Goal: Information Seeking & Learning: Learn about a topic

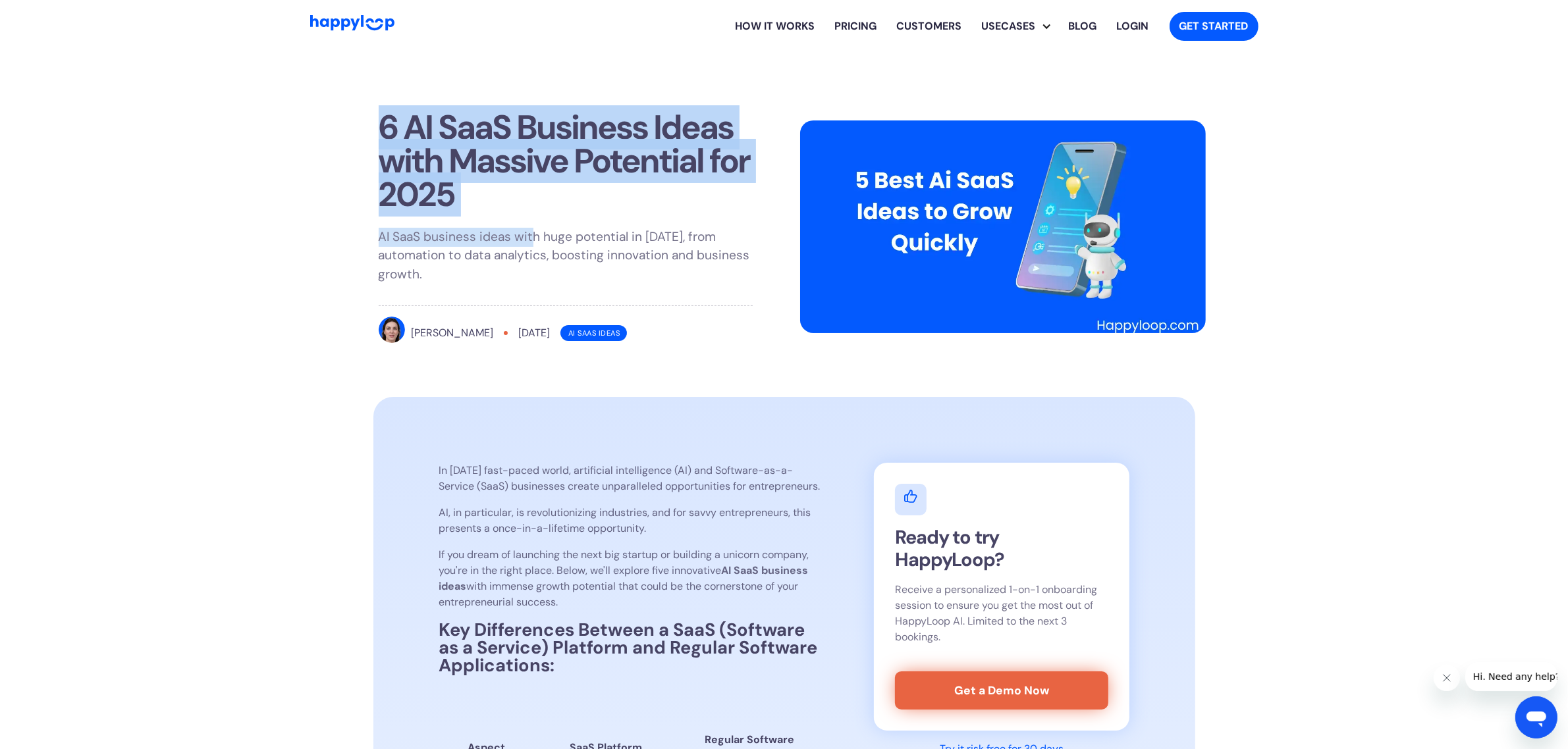
drag, startPoint x: 525, startPoint y: 211, endPoint x: 384, endPoint y: 135, distance: 160.2
click at [384, 135] on div "6 AI SaaS Business Ideas with Massive Potential for 2025 AI SaaS business ideas…" at bounding box center [565, 230] width 406 height 270
click at [384, 135] on h1 "6 AI SaaS Business Ideas with Massive Potential for 2025" at bounding box center [565, 161] width 374 height 102
drag, startPoint x: 461, startPoint y: 202, endPoint x: 387, endPoint y: 125, distance: 106.8
click at [387, 125] on h1 "6 AI SaaS Business Ideas with Massive Potential for 2025" at bounding box center [565, 161] width 374 height 102
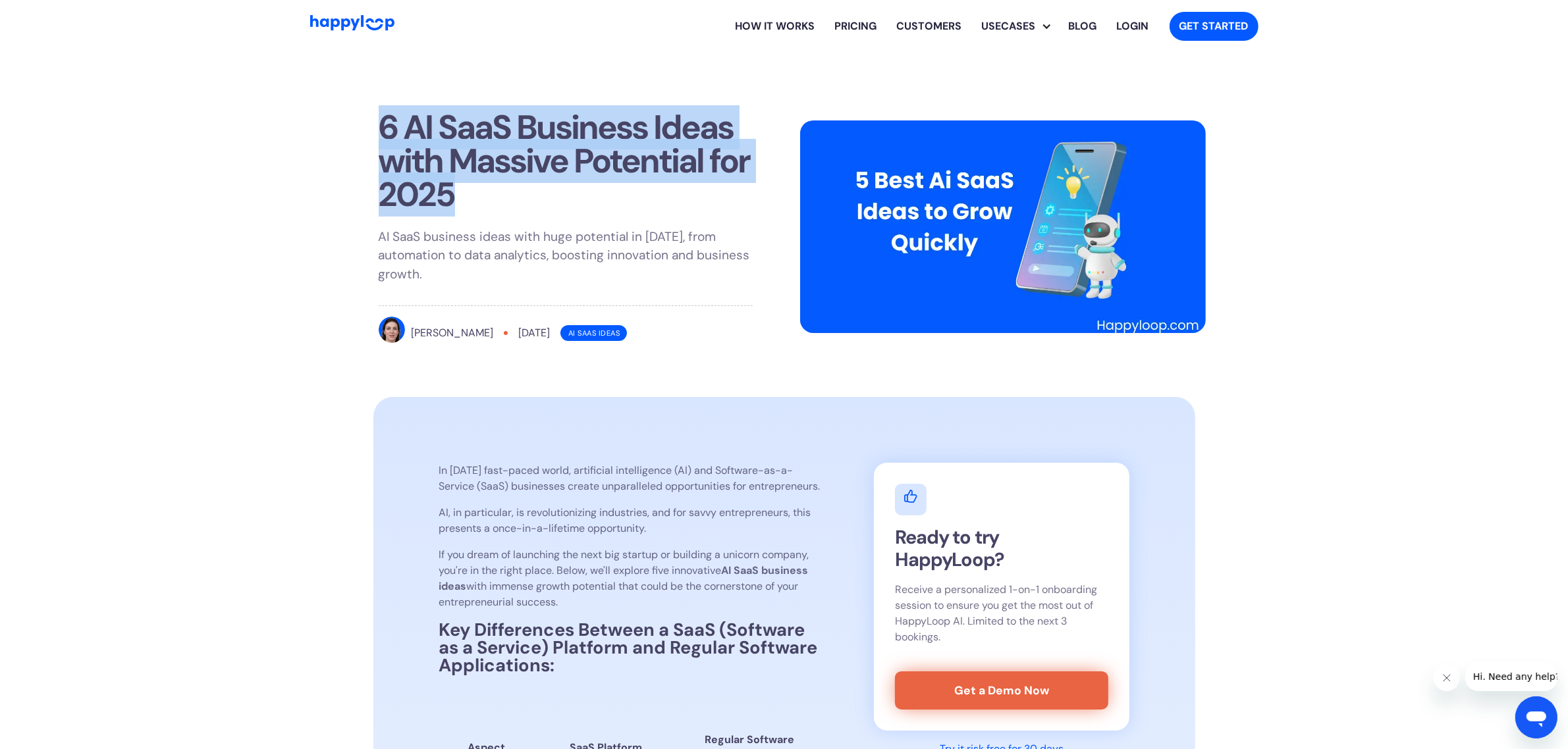
copy h1 "6 AI SaaS Business Ideas with Massive Potential for 2025"
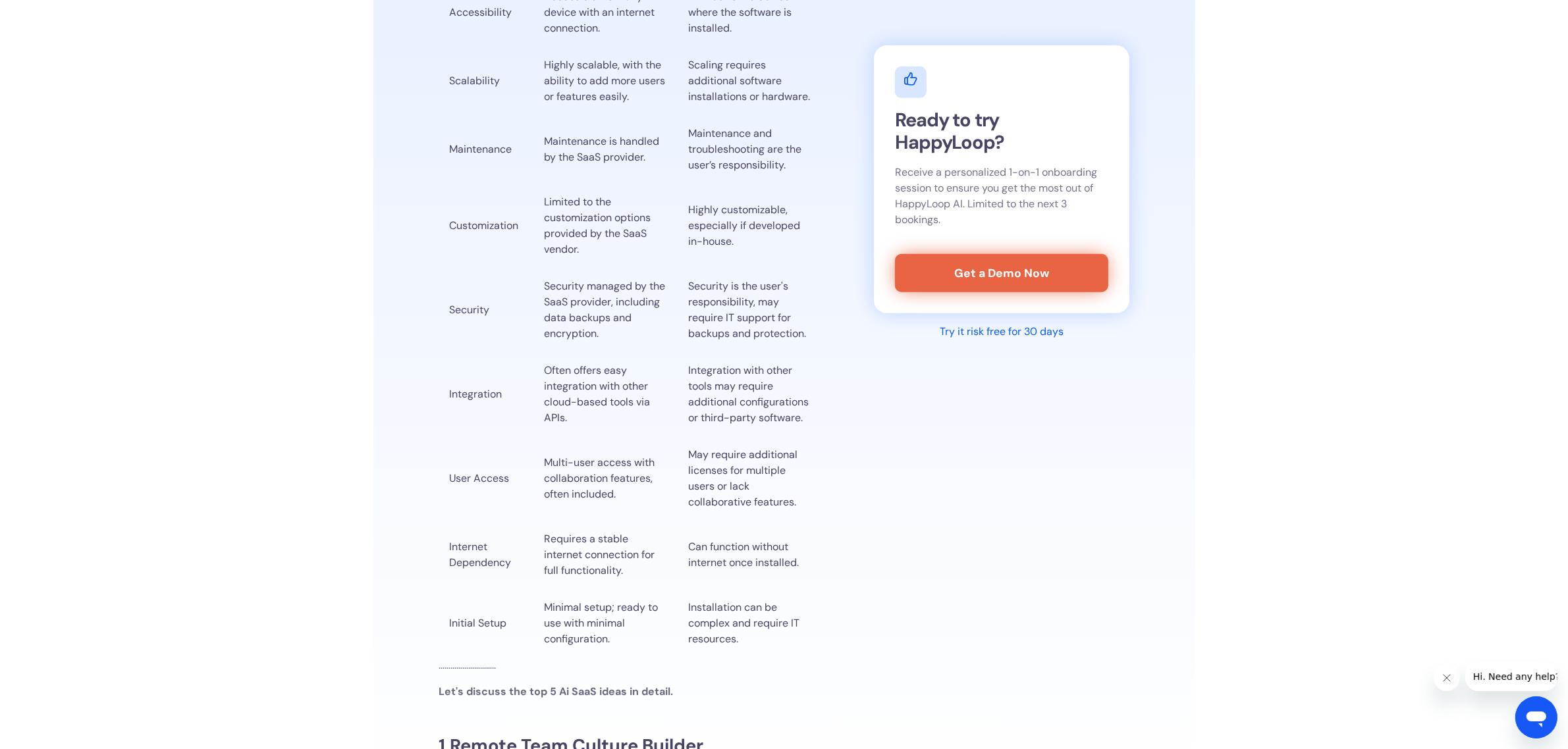
scroll to position [1234, 0]
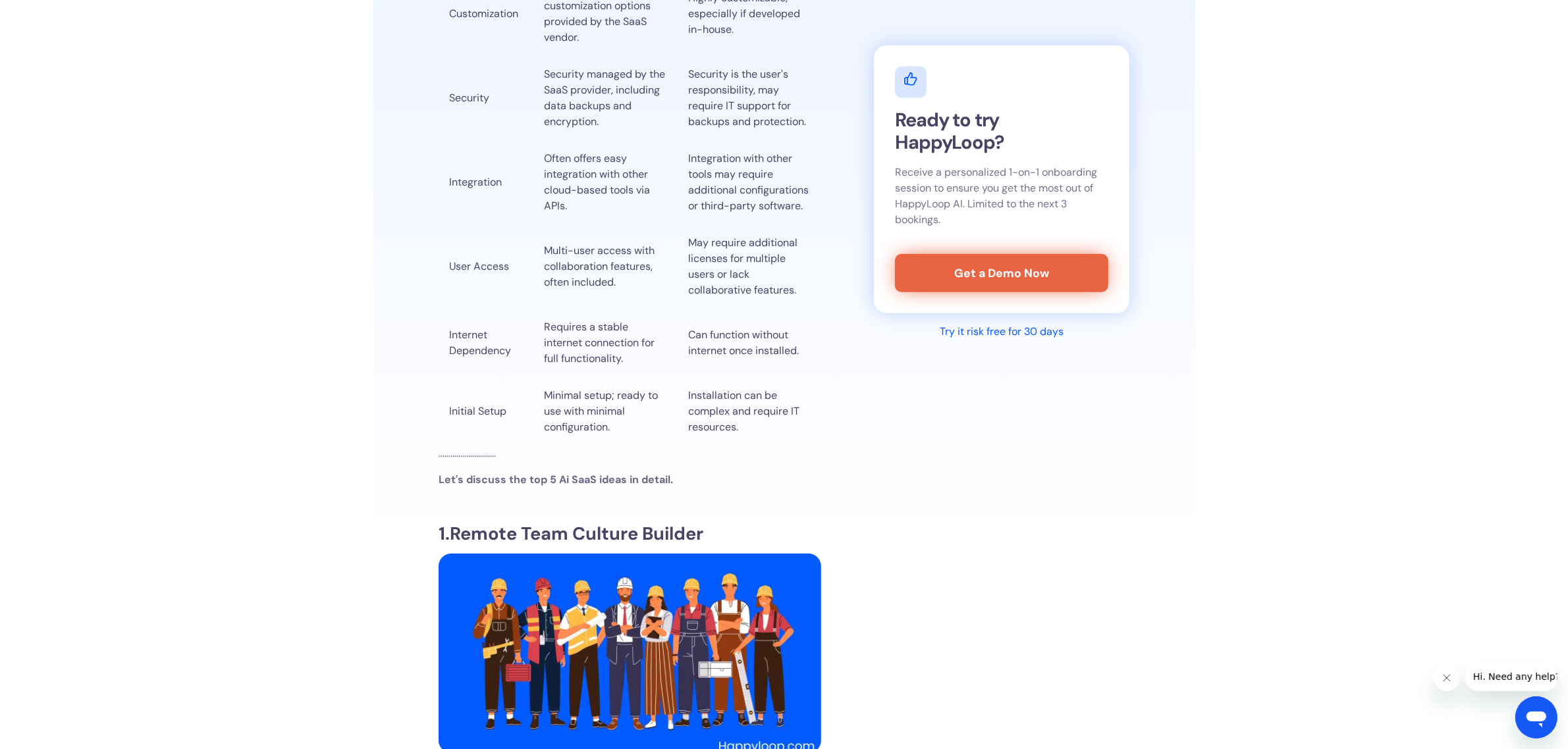
click at [465, 461] on p "……………………….." at bounding box center [630, 454] width 383 height 16
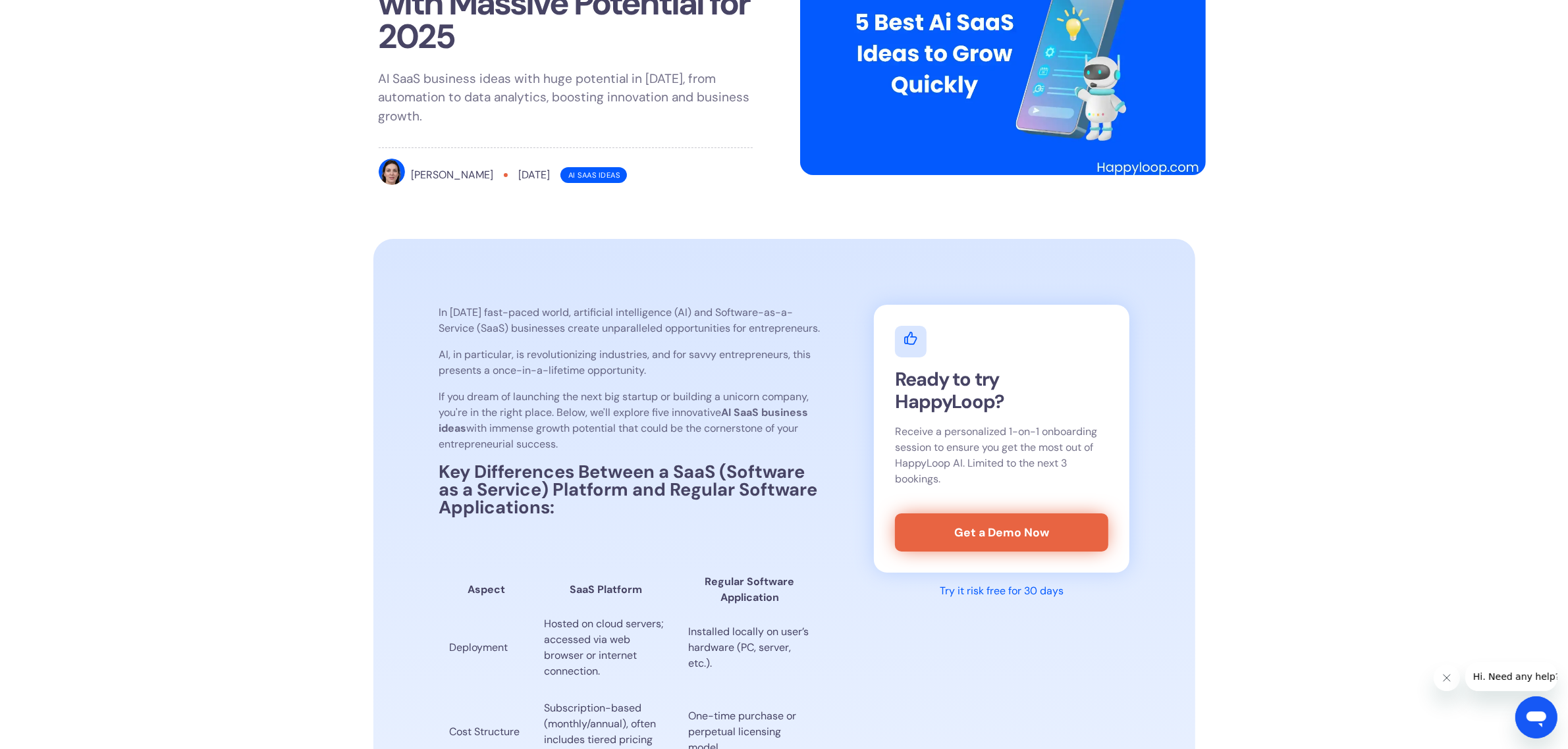
scroll to position [0, 0]
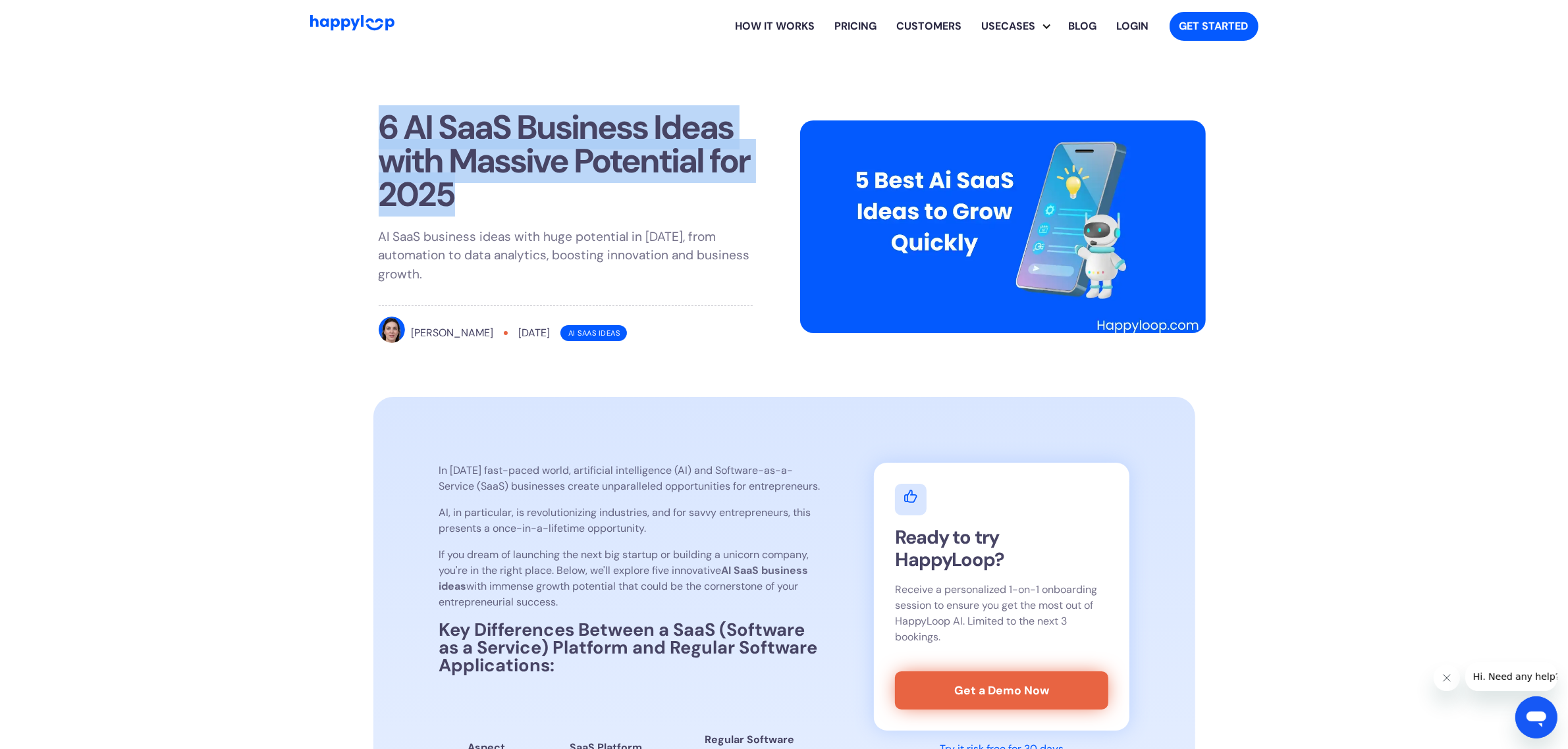
drag, startPoint x: 555, startPoint y: 193, endPoint x: 359, endPoint y: 108, distance: 213.6
click at [359, 108] on section "6 AI SaaS Business Ideas with Massive Potential for 2025 AI SaaS business ideas…" at bounding box center [784, 224] width 1568 height 344
copy h1 "6 AI SaaS Business Ideas with Massive Potential for 2025"
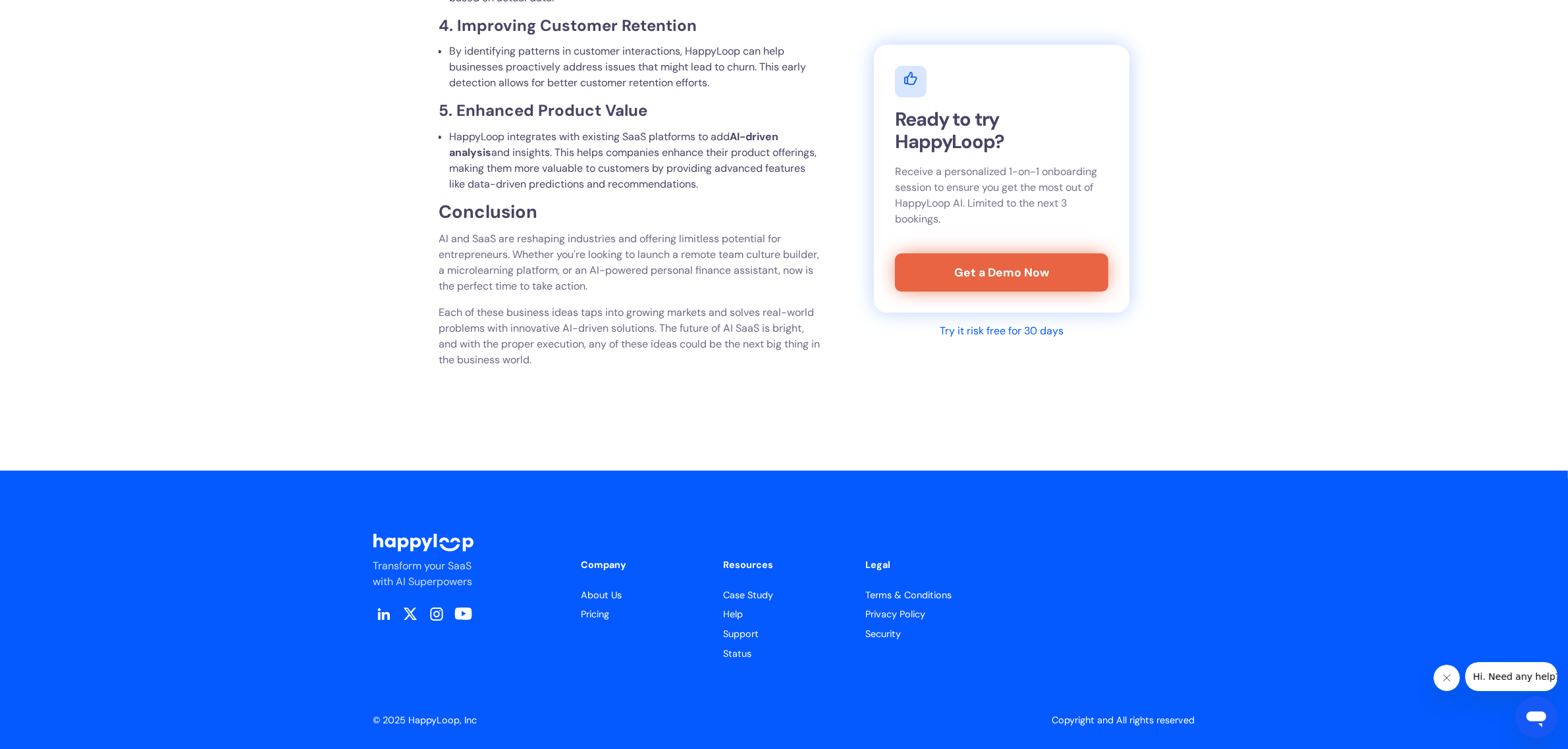
drag, startPoint x: 814, startPoint y: 261, endPoint x: 722, endPoint y: 535, distance: 289.0
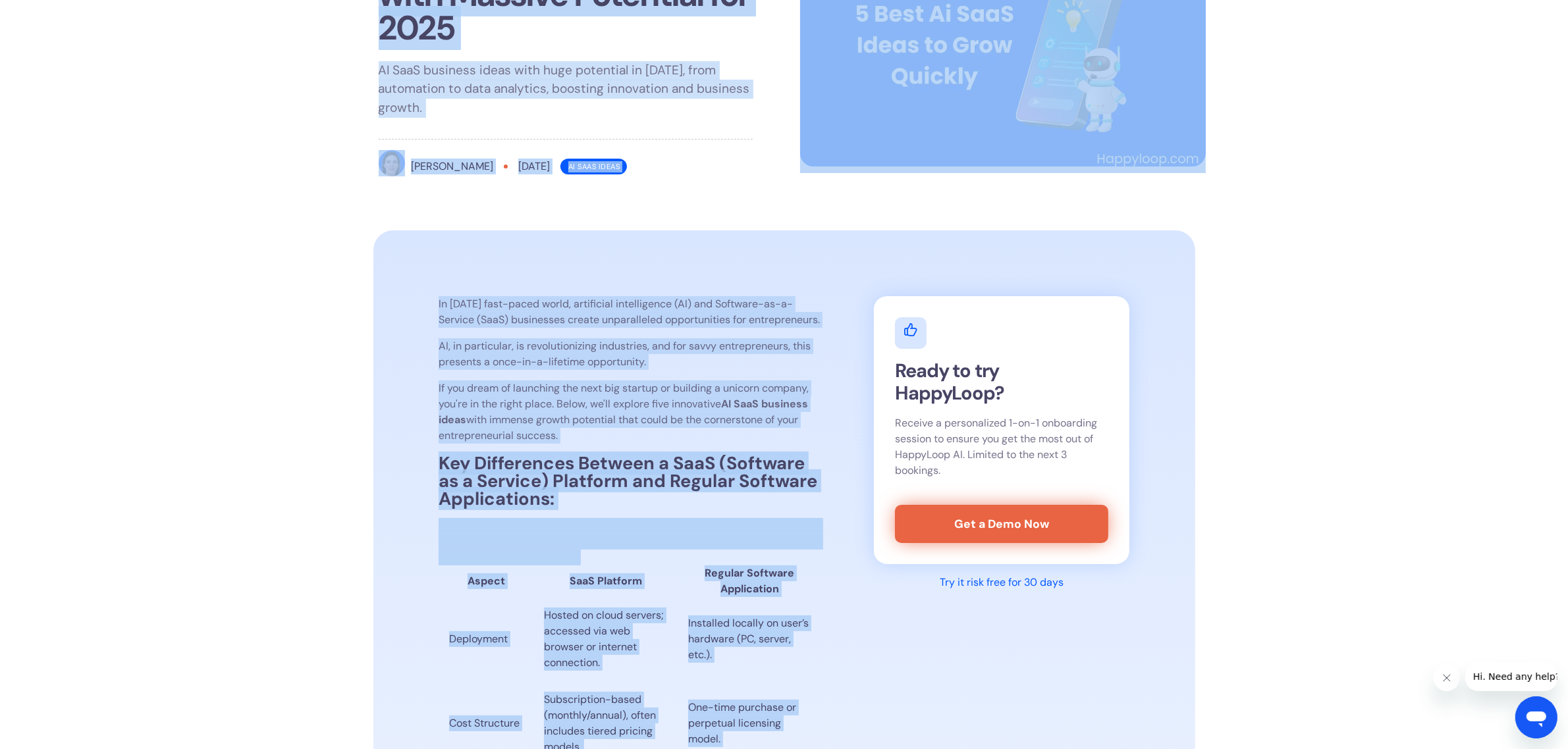
scroll to position [0, 0]
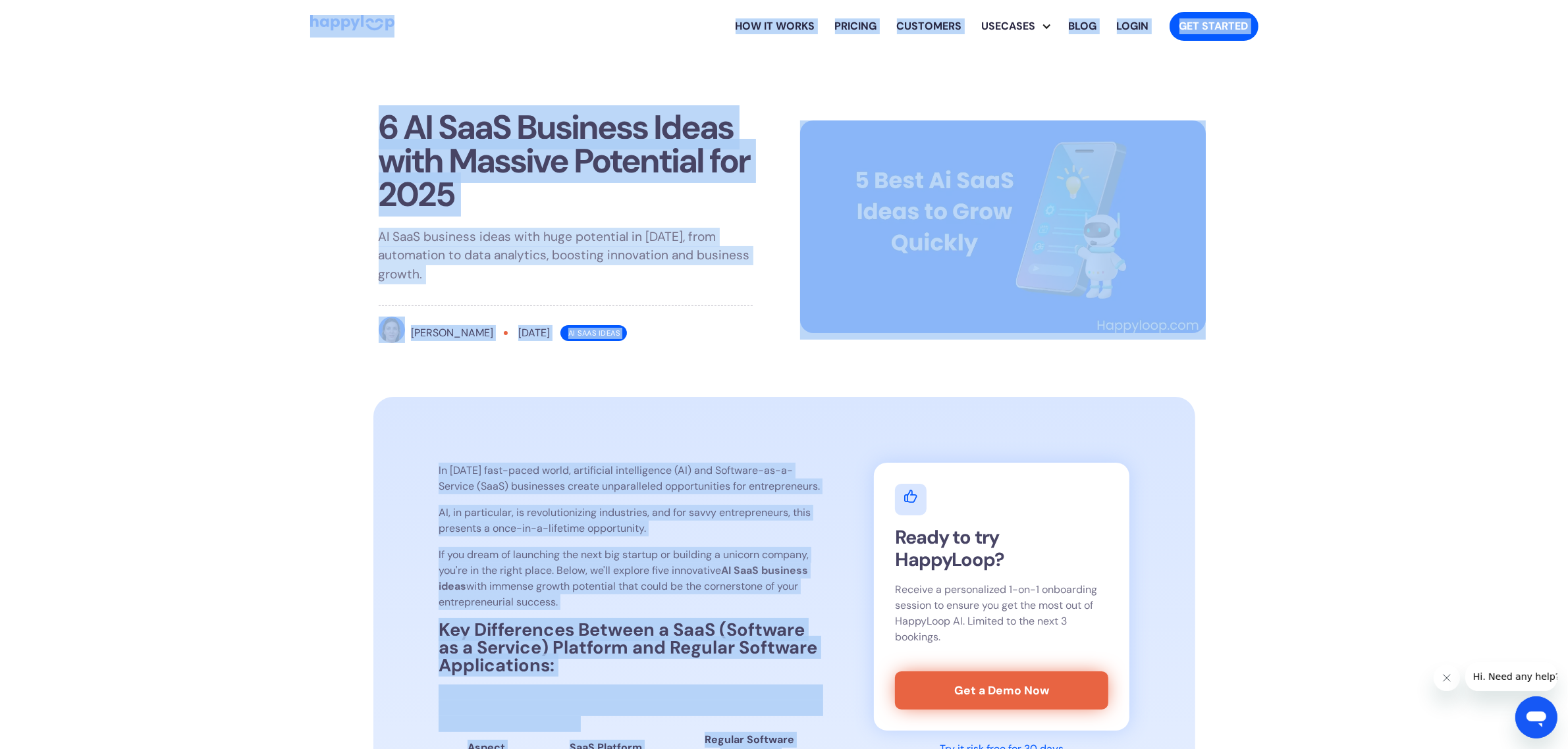
drag, startPoint x: 619, startPoint y: 352, endPoint x: 450, endPoint y: -95, distance: 477.9
click at [450, 0] on html "How it works Pricing Customers Usecases SaaS Integration Ad Spend Marketing Tea…" at bounding box center [784, 374] width 1568 height 749
